Goal: Information Seeking & Learning: Learn about a topic

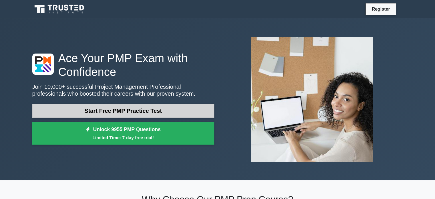
click at [147, 111] on link "Start Free PMP Practice Test" at bounding box center [123, 111] width 182 height 14
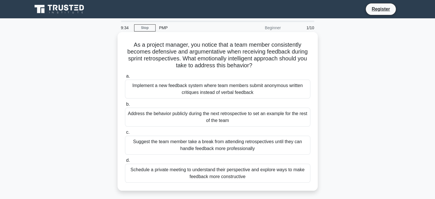
click at [259, 178] on div "Schedule a private meeting to understand their perspective and explore ways to …" at bounding box center [217, 173] width 185 height 19
click at [125, 162] on input "d. Schedule a private meeting to understand their perspective and explore ways …" at bounding box center [125, 161] width 0 height 4
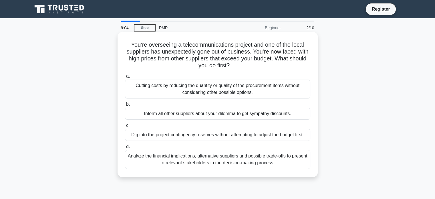
click at [195, 163] on div "Analyze the financial implications, alternative suppliers and possible trade-of…" at bounding box center [217, 159] width 185 height 19
click at [125, 149] on input "d. Analyze the financial implications, alternative suppliers and possible trade…" at bounding box center [125, 147] width 0 height 4
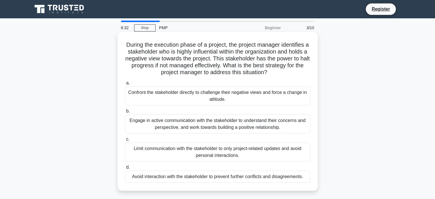
click at [202, 130] on div "Engage in active communication with the stakeholder to understand their concern…" at bounding box center [217, 123] width 185 height 19
click at [125, 113] on input "b. Engage in active communication with the stakeholder to understand their conc…" at bounding box center [125, 111] width 0 height 4
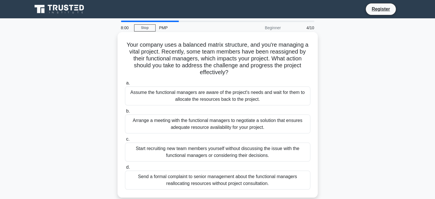
click at [199, 123] on div "Arrange a meeting with the functional managers to negotiate a solution that ens…" at bounding box center [217, 123] width 185 height 19
click at [125, 113] on input "b. Arrange a meeting with the functional managers to negotiate a solution that …" at bounding box center [125, 111] width 0 height 4
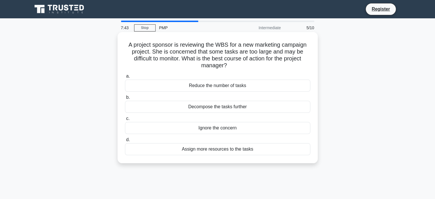
click at [227, 107] on div "Decompose the tasks further" at bounding box center [217, 107] width 185 height 12
click at [125, 99] on input "b. Decompose the tasks further" at bounding box center [125, 98] width 0 height 4
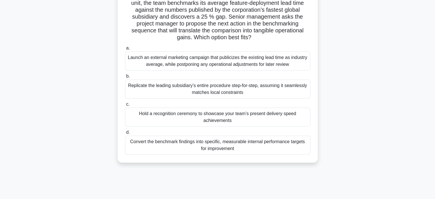
scroll to position [49, 0]
click at [221, 144] on div "Convert the benchmark findings into specific, measurable internal performance t…" at bounding box center [217, 145] width 185 height 19
click at [125, 134] on input "d. Convert the benchmark findings into specific, measurable internal performanc…" at bounding box center [125, 133] width 0 height 4
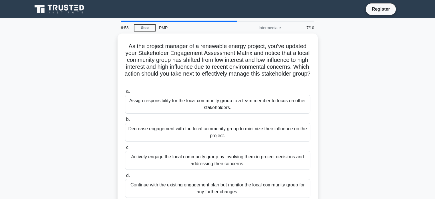
scroll to position [0, 0]
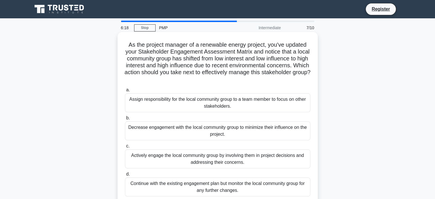
click at [191, 189] on div "Continue with the existing engagement plan but monitor the local community grou…" at bounding box center [217, 186] width 185 height 19
click at [125, 176] on input "d. Continue with the existing engagement plan but monitor the local community g…" at bounding box center [125, 174] width 0 height 4
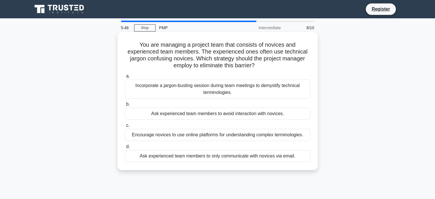
click at [225, 86] on div "Incorporate a jargon-busting session during team meetings to demystify technica…" at bounding box center [217, 89] width 185 height 19
click at [125, 78] on input "a. Incorporate a jargon-busting session during team meetings to demystify techn…" at bounding box center [125, 76] width 0 height 4
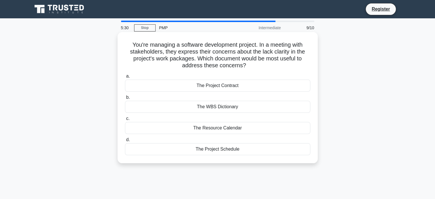
click at [255, 148] on div "The Project Schedule" at bounding box center [217, 149] width 185 height 12
click at [125, 142] on input "d. The Project Schedule" at bounding box center [125, 140] width 0 height 4
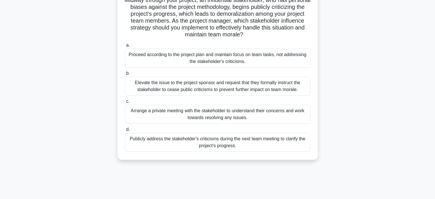
scroll to position [50, 0]
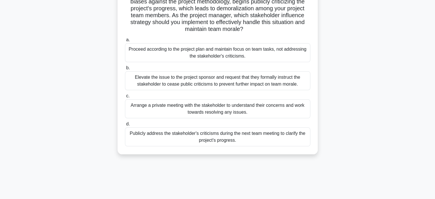
click at [228, 109] on div "Arrange a private meeting with the stakeholder to understand their concerns and…" at bounding box center [217, 108] width 185 height 19
click at [125, 98] on input "c. Arrange a private meeting with the stakeholder to understand their concerns …" at bounding box center [125, 96] width 0 height 4
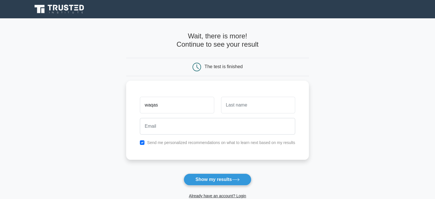
type input "waqas"
type input "masood"
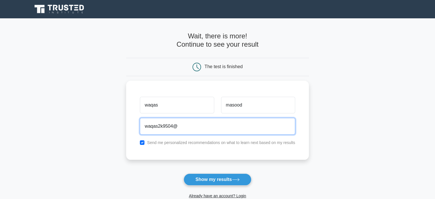
type input "[EMAIL_ADDRESS][DOMAIN_NAME]"
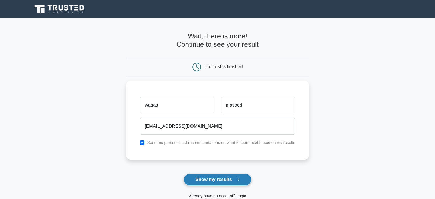
click at [201, 179] on button "Show my results" at bounding box center [218, 179] width 68 height 12
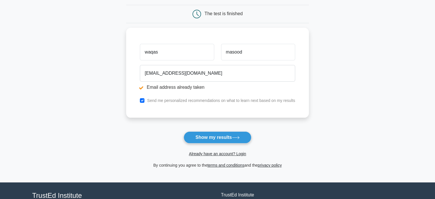
scroll to position [75, 0]
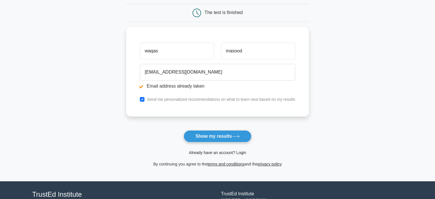
click at [239, 151] on link "Already have an account? Login" at bounding box center [217, 152] width 57 height 5
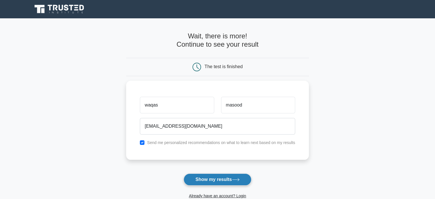
click at [206, 175] on button "Show my results" at bounding box center [218, 179] width 68 height 12
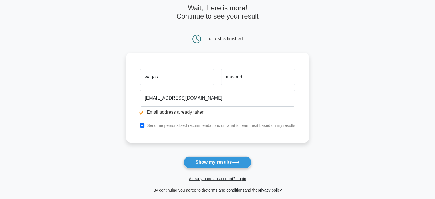
scroll to position [52, 0]
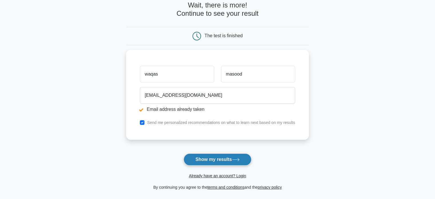
click at [206, 162] on button "Show my results" at bounding box center [218, 159] width 68 height 12
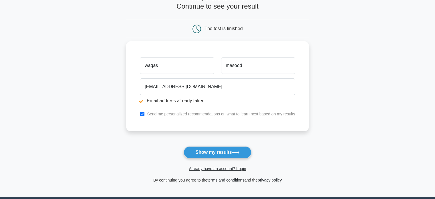
scroll to position [60, 0]
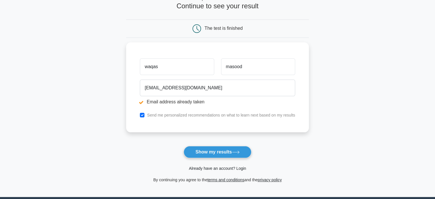
click at [239, 166] on link "Already have an account? Login" at bounding box center [217, 168] width 57 height 5
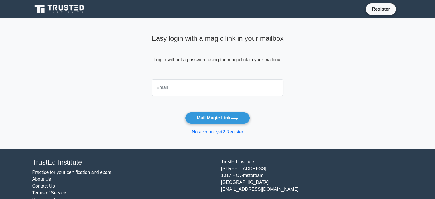
click at [246, 91] on input "email" at bounding box center [218, 87] width 132 height 17
type input "waqas2k9504@gmail.com"
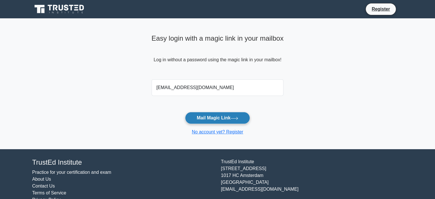
click at [240, 119] on button "Mail Magic Link" at bounding box center [217, 118] width 65 height 12
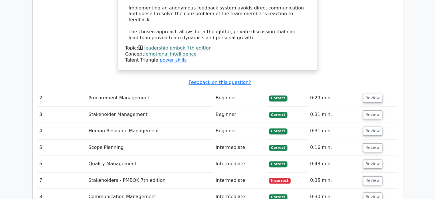
scroll to position [830, 0]
click at [369, 176] on button "Review" at bounding box center [372, 180] width 19 height 9
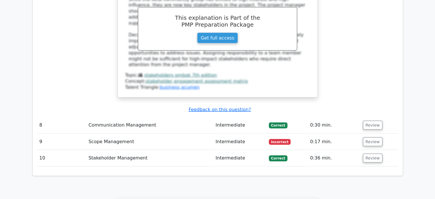
scroll to position [1198, 0]
click at [374, 137] on button "Review" at bounding box center [372, 141] width 19 height 9
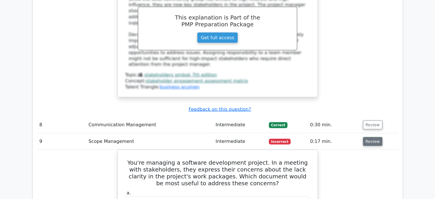
click at [374, 137] on button "Review" at bounding box center [372, 141] width 19 height 9
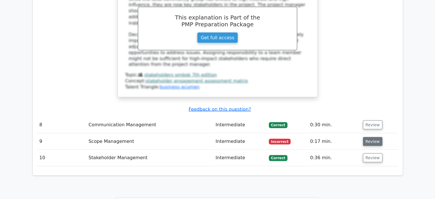
click at [374, 137] on button "Review" at bounding box center [372, 141] width 19 height 9
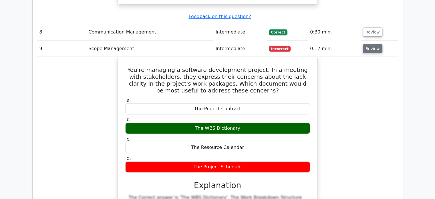
scroll to position [1290, 0]
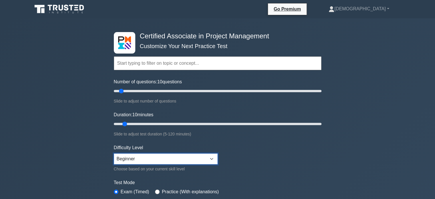
click at [133, 156] on select "Beginner Intermediate Expert" at bounding box center [166, 158] width 104 height 11
select select "expert"
click at [114, 153] on select "Beginner Intermediate Expert" at bounding box center [166, 158] width 104 height 11
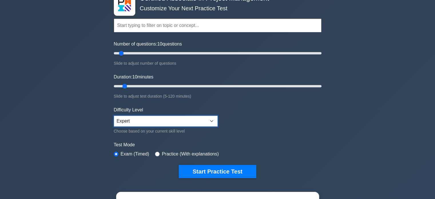
scroll to position [39, 0]
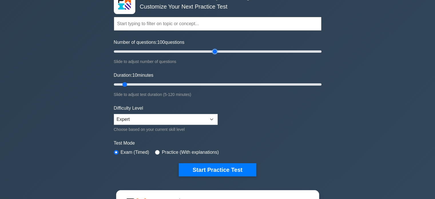
drag, startPoint x: 120, startPoint y: 51, endPoint x: 213, endPoint y: 56, distance: 92.8
type input "100"
click at [213, 55] on input "Number of questions: 100 questions" at bounding box center [218, 51] width 208 height 7
drag, startPoint x: 123, startPoint y: 83, endPoint x: 220, endPoint y: 86, distance: 96.8
type input "65"
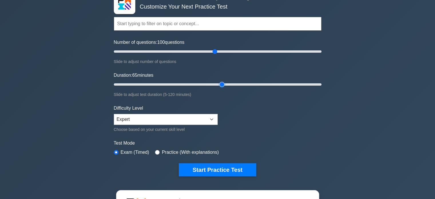
click at [220, 86] on input "Duration: 65 minutes" at bounding box center [218, 84] width 208 height 7
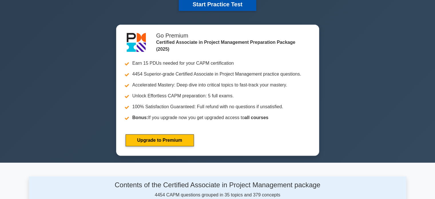
scroll to position [205, 0]
